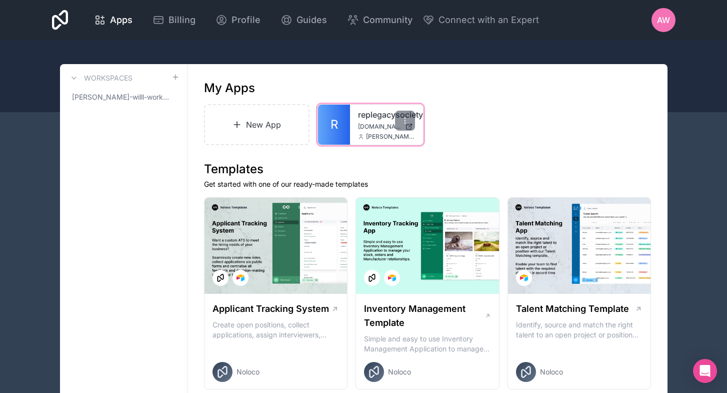
click at [350, 135] on link "R" at bounding box center [334, 125] width 32 height 40
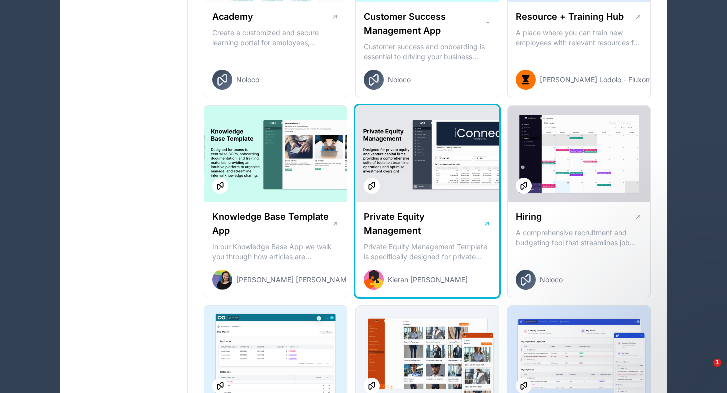
scroll to position [1091, 0]
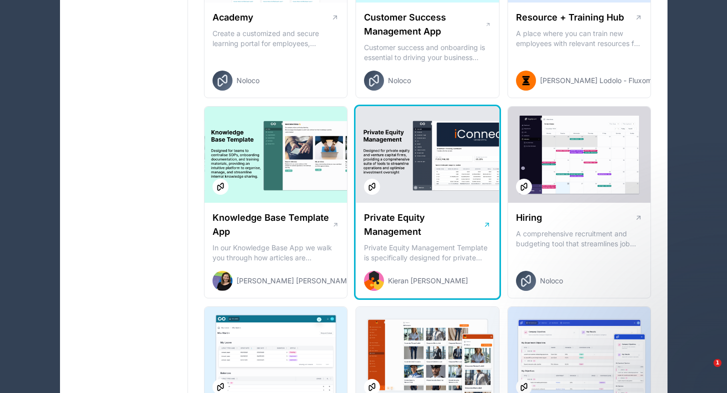
click at [437, 236] on h1 "Private Equity Management" at bounding box center [423, 225] width 119 height 28
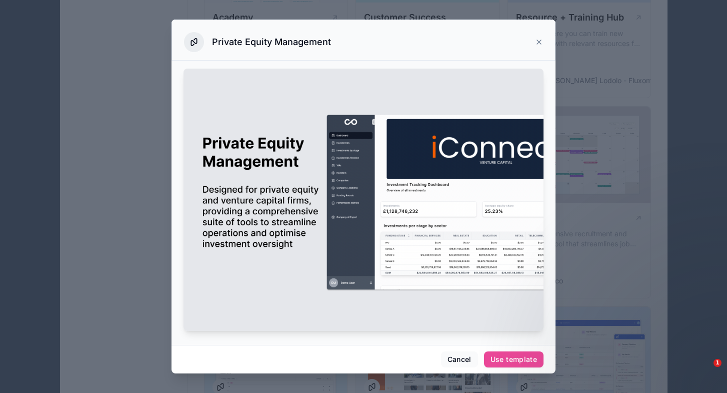
click at [543, 48] on div "Private Equity Management" at bounding box center [363, 42] width 359 height 20
click at [540, 41] on icon at bounding box center [539, 42] width 8 height 8
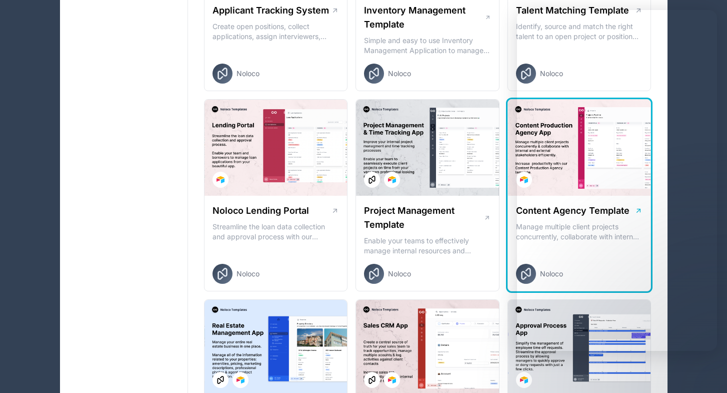
scroll to position [297, 0]
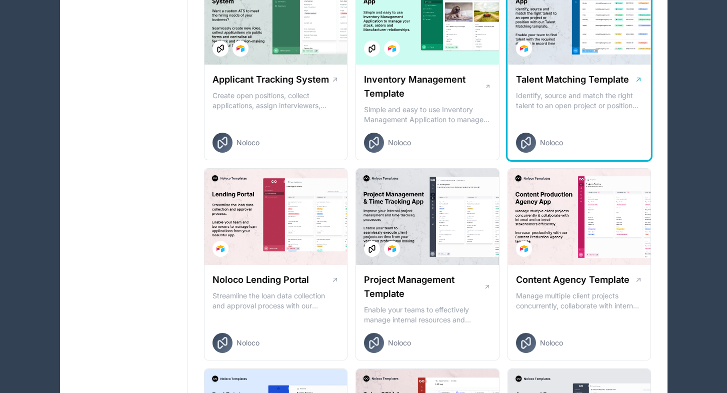
click at [573, 65] on div "Talent Matching Template Identify, source and match the right talent to an open…" at bounding box center [579, 113] width 143 height 96
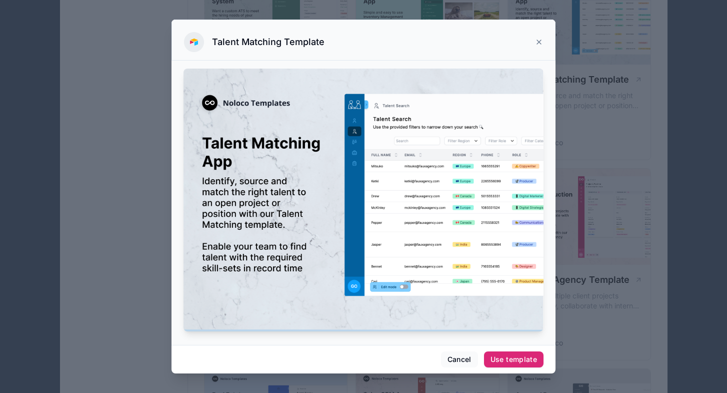
click at [511, 367] on button "Use template" at bounding box center [514, 359] width 60 height 16
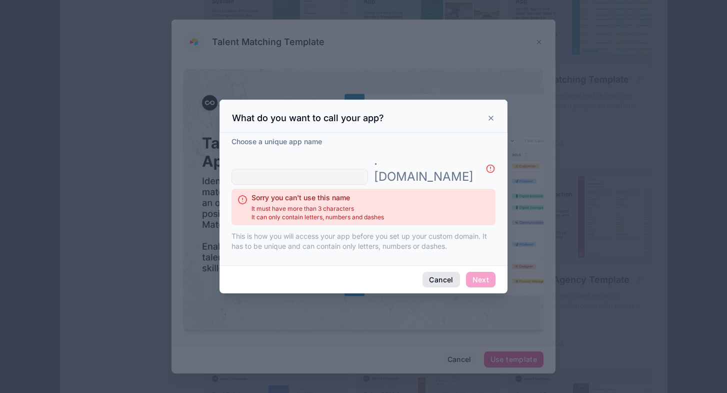
click at [439, 272] on button "Cancel" at bounding box center [441, 280] width 37 height 16
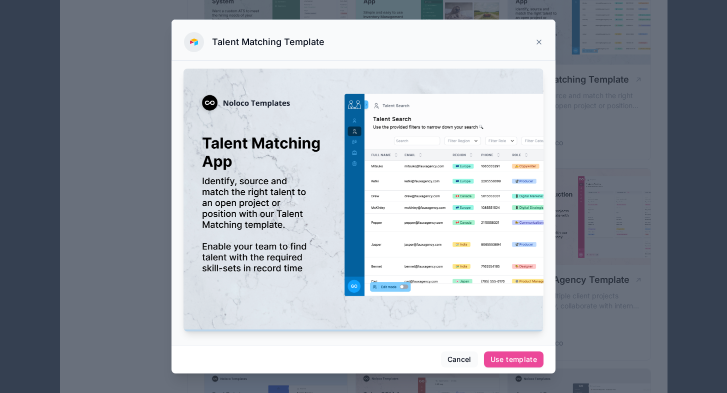
click at [541, 42] on icon at bounding box center [539, 42] width 8 height 8
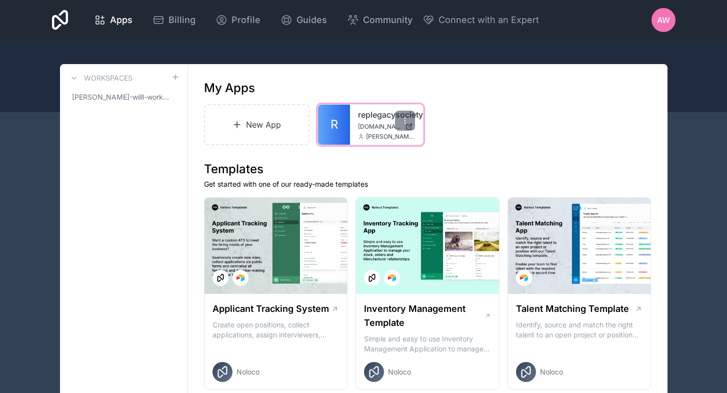
click at [373, 142] on div "replegacysociety [DOMAIN_NAME] [PERSON_NAME][EMAIL_ADDRESS][DOMAIN_NAME]" at bounding box center [386, 125] width 73 height 40
click at [408, 127] on div at bounding box center [405, 121] width 20 height 20
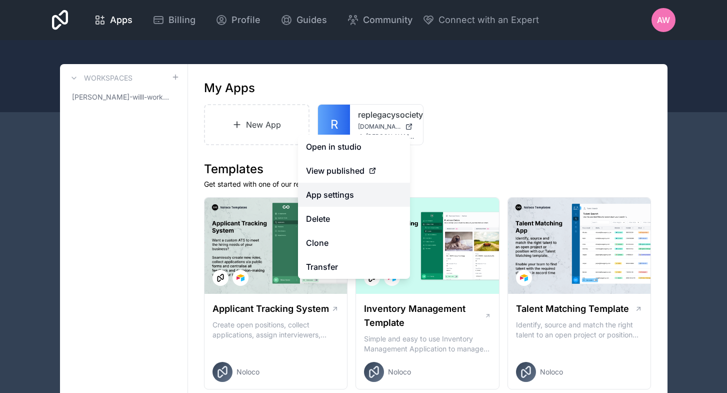
click at [344, 192] on link "App settings" at bounding box center [354, 195] width 112 height 24
